Goal: Find specific page/section: Find specific page/section

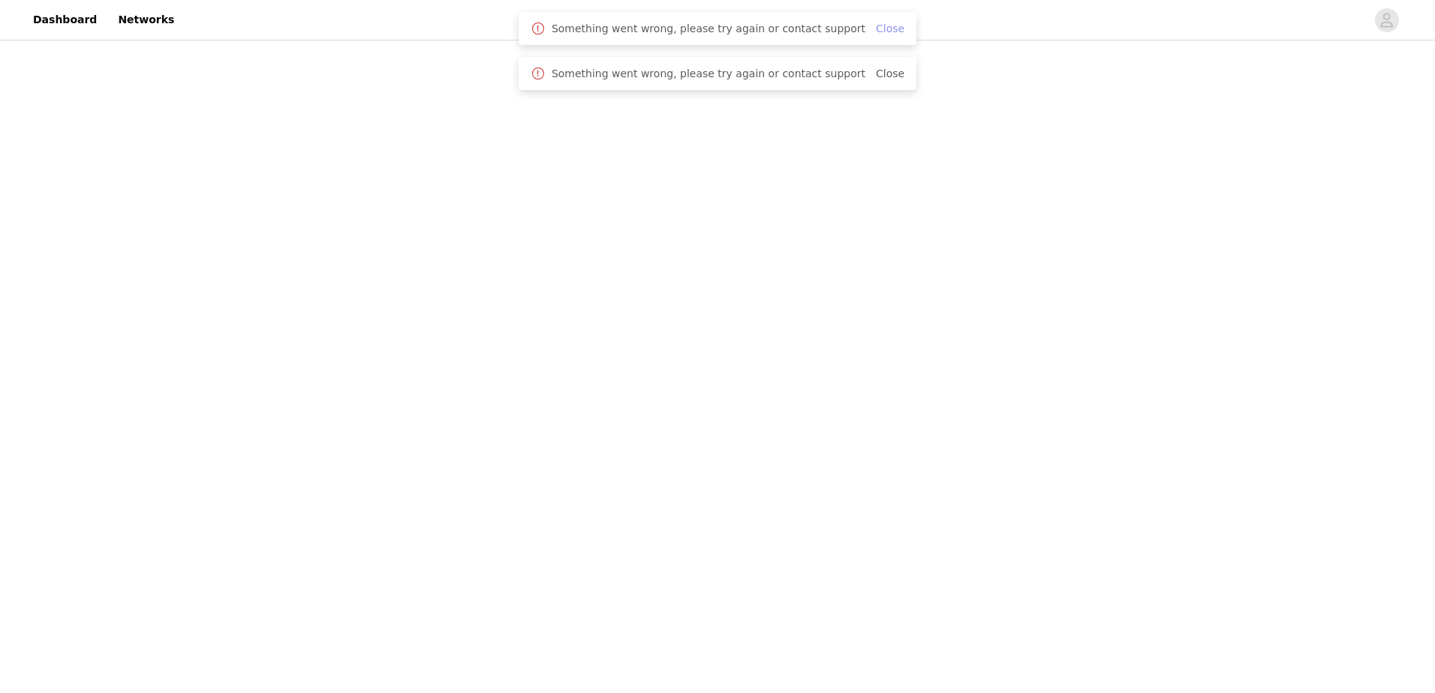
click at [876, 32] on link "Close" at bounding box center [890, 29] width 29 height 12
click at [876, 35] on link "Close" at bounding box center [890, 29] width 29 height 12
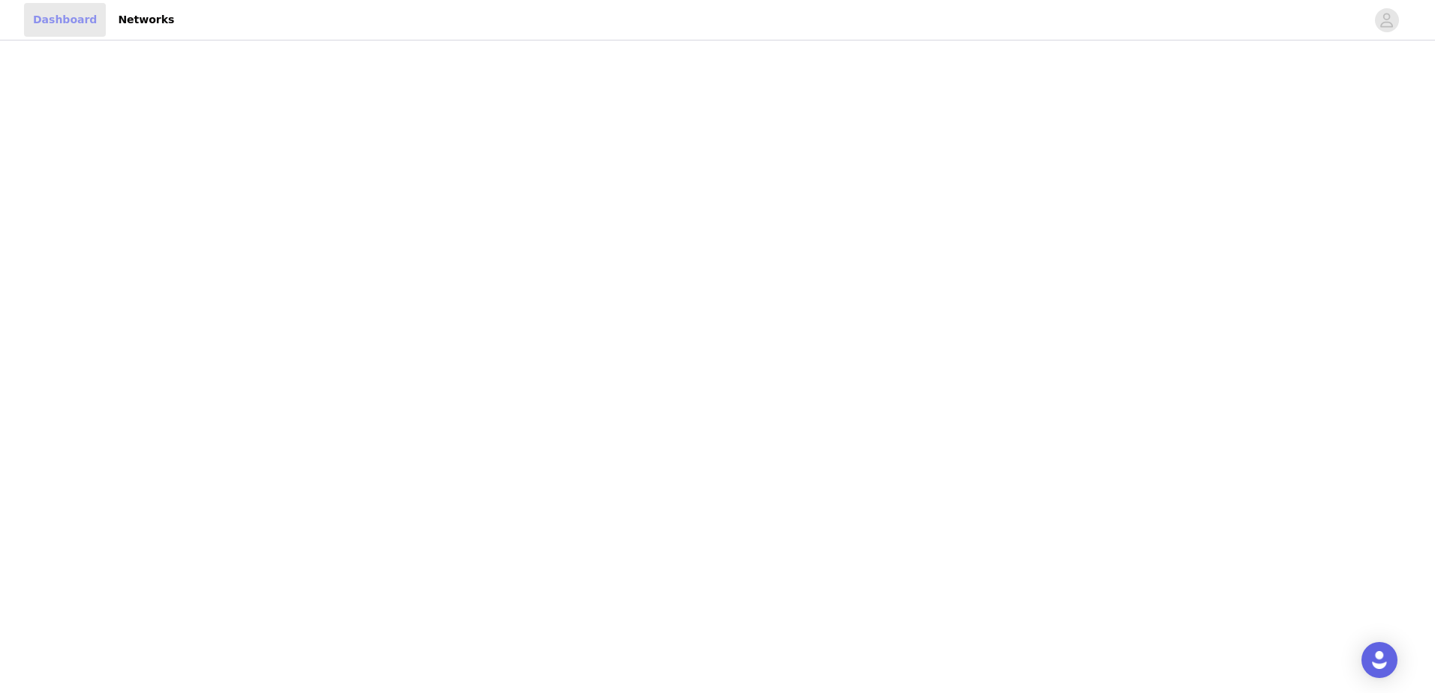
click at [29, 18] on link "Dashboard" at bounding box center [65, 20] width 82 height 34
